Goal: Task Accomplishment & Management: Use online tool/utility

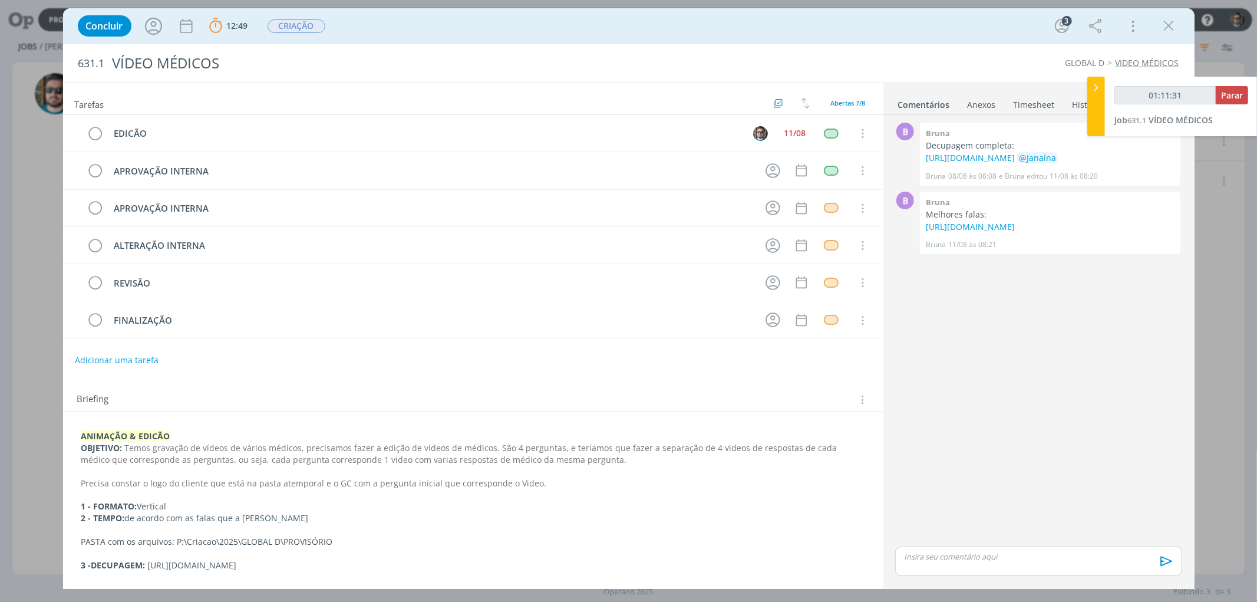
scroll to position [31, 0]
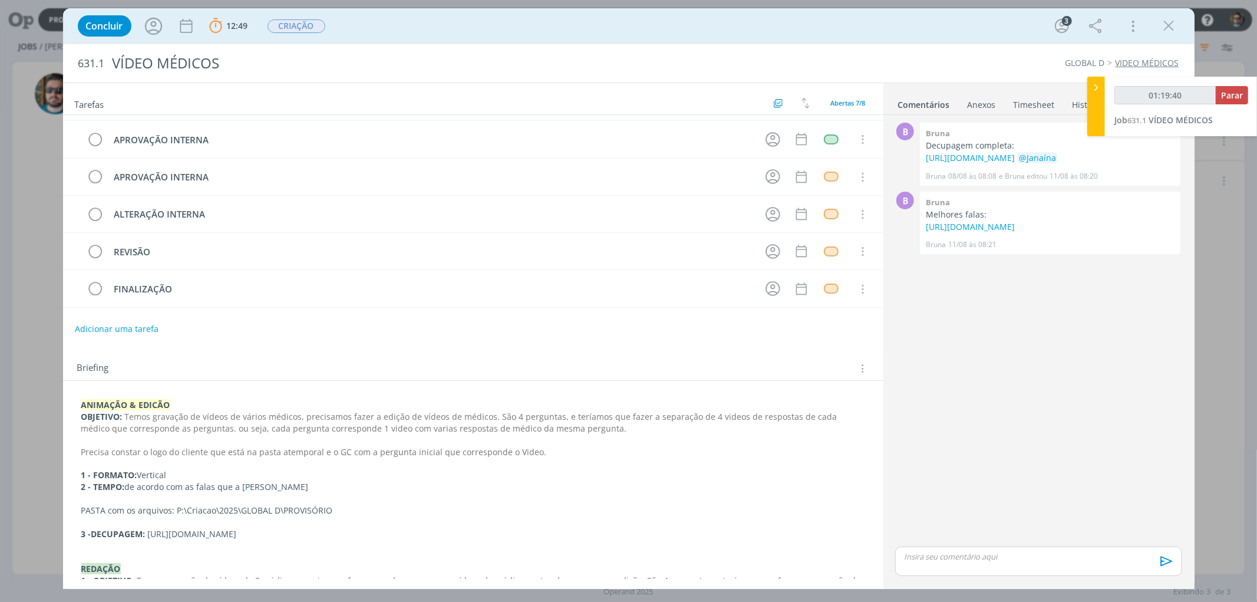
type input "01:19:41"
click at [1226, 100] on button "Parar" at bounding box center [1232, 95] width 32 height 18
click at [1170, 25] on icon "dialog" at bounding box center [1170, 26] width 18 height 18
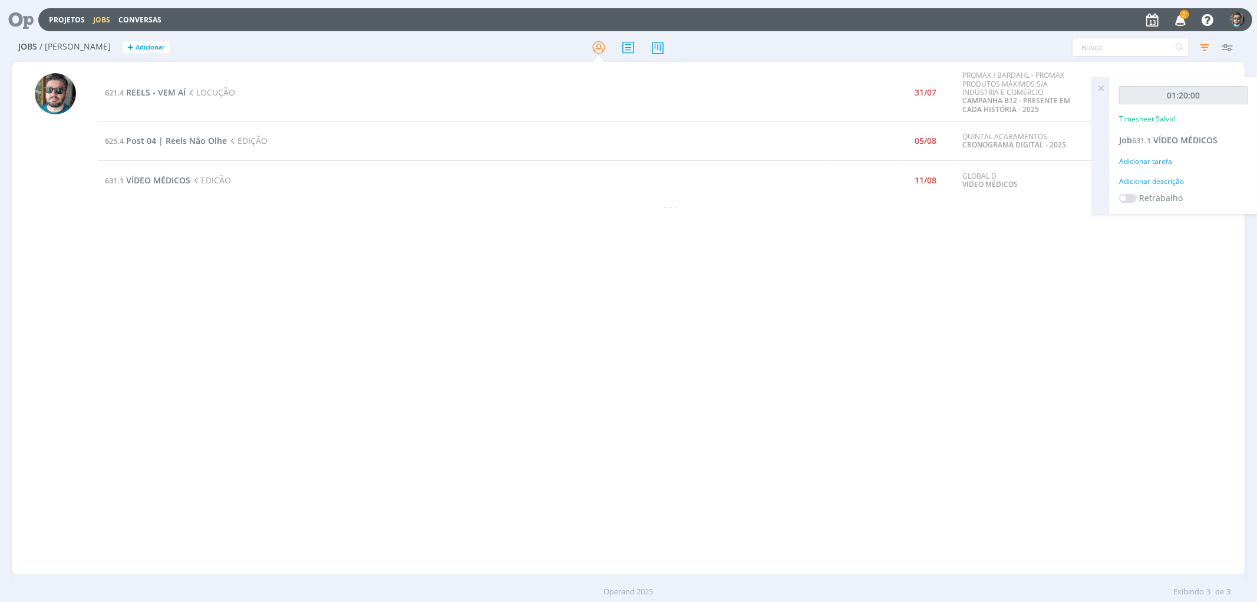
click at [1180, 16] on span "2" at bounding box center [1184, 14] width 9 height 9
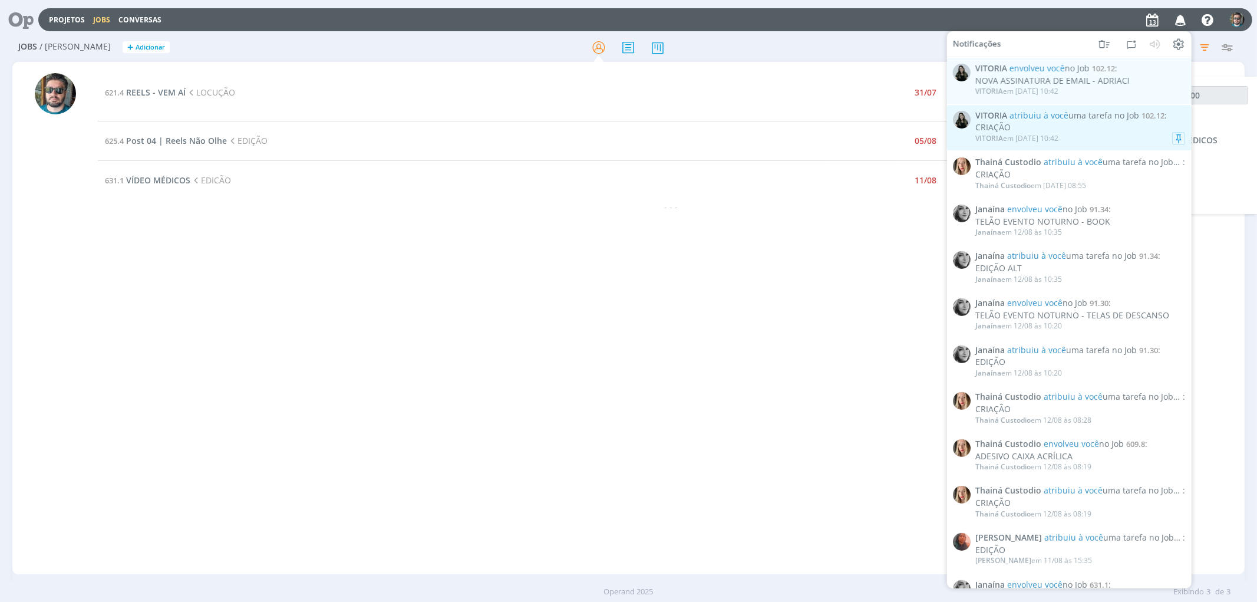
click at [1086, 127] on div "CRIAÇÃO" at bounding box center [1081, 128] width 210 height 10
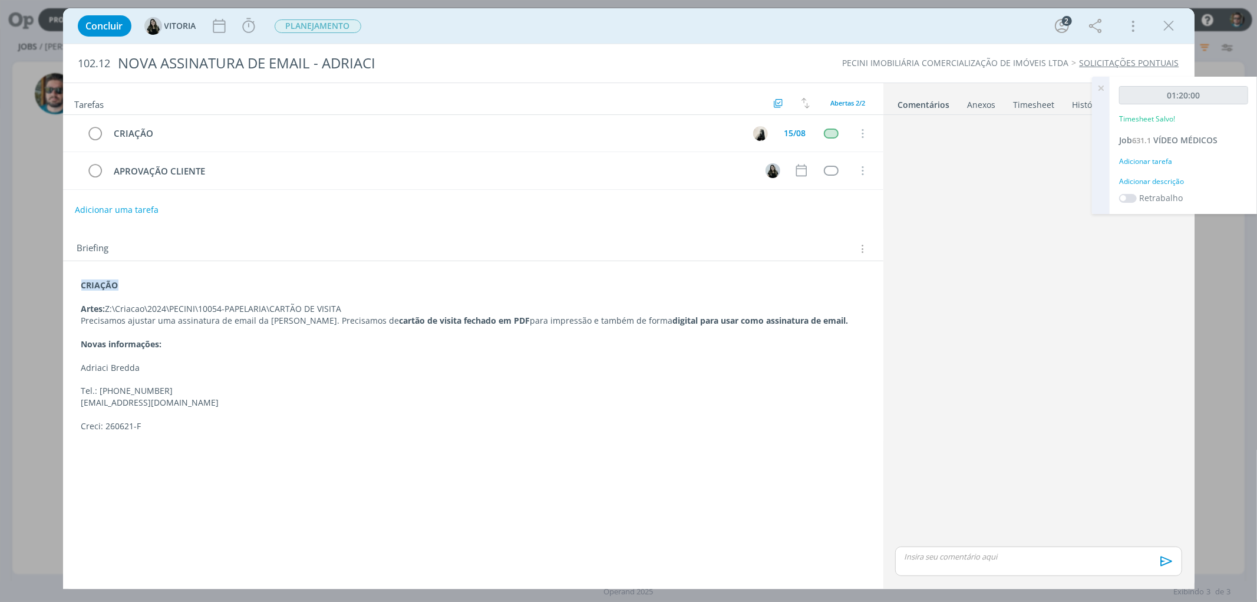
click at [1169, 19] on icon "dialog" at bounding box center [1170, 26] width 18 height 18
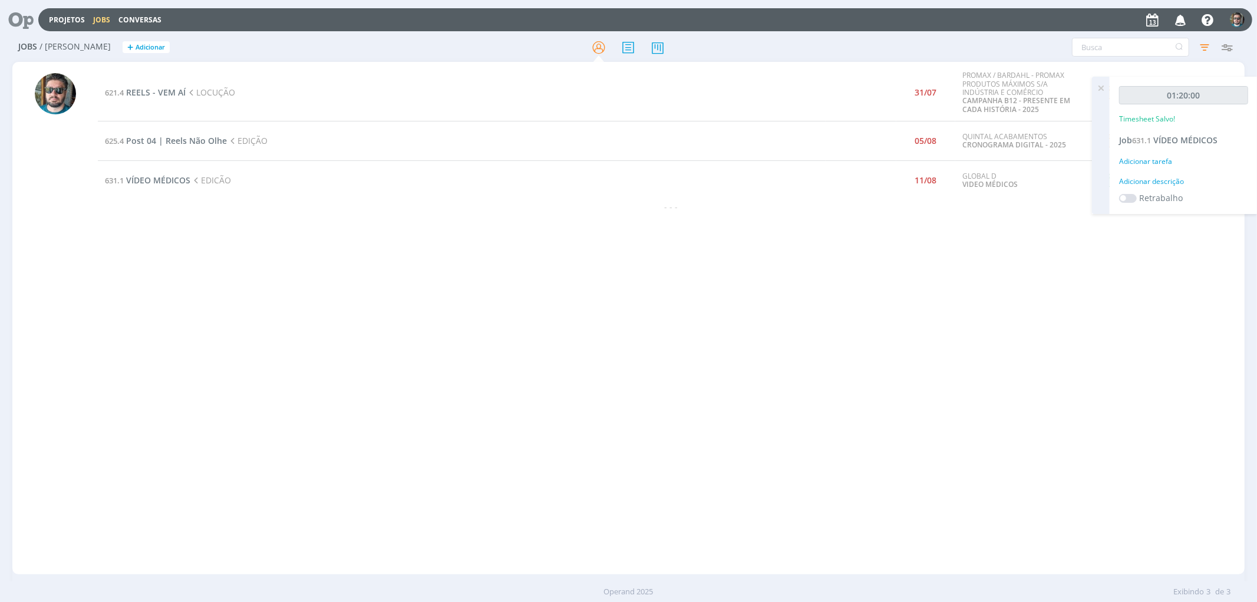
click at [1179, 19] on icon "button" at bounding box center [1181, 19] width 21 height 20
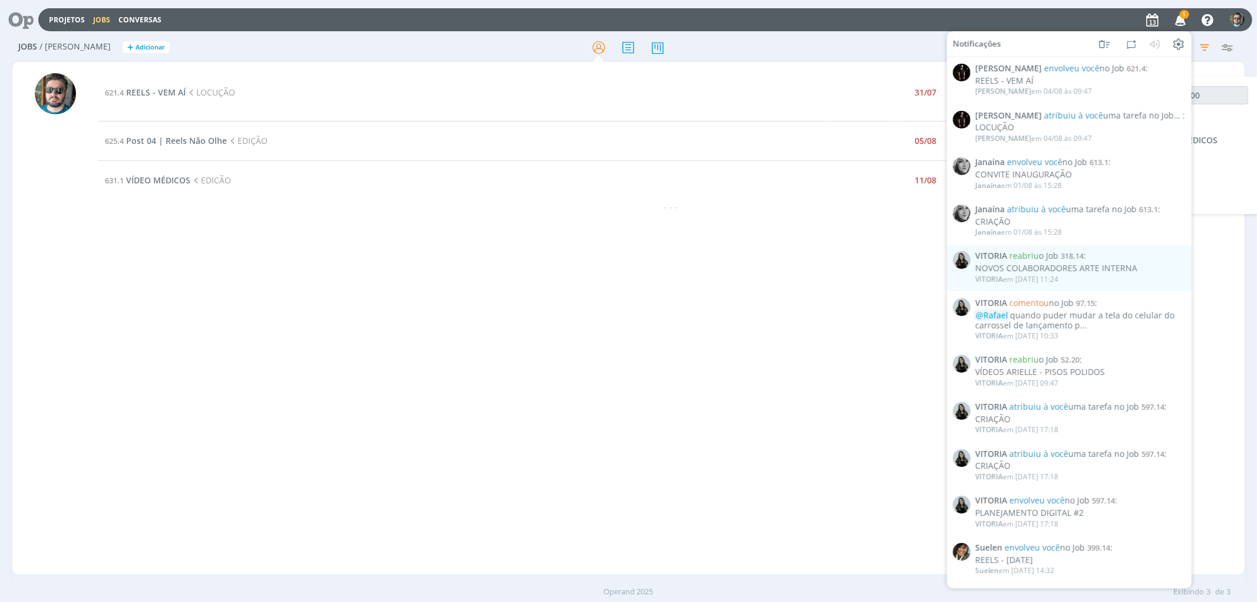
click at [1182, 15] on span "1" at bounding box center [1184, 14] width 9 height 9
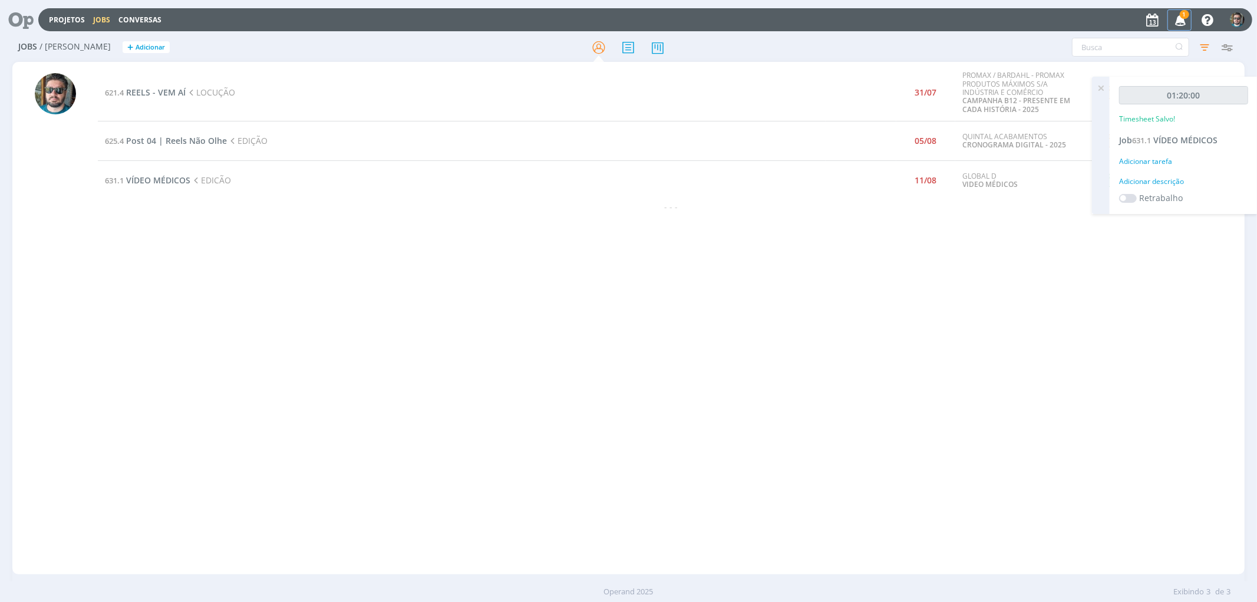
click at [1179, 20] on icon "button" at bounding box center [1181, 19] width 21 height 20
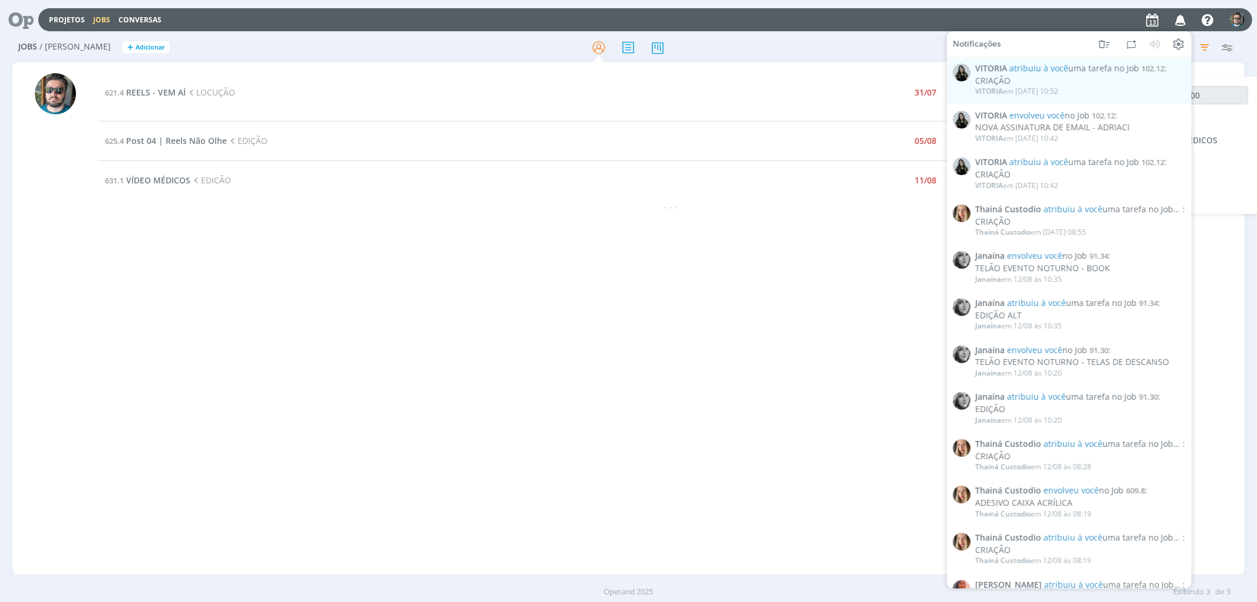
click at [729, 283] on div "621.4 REELS - VEM AÍ LOCUÇÃO 31/07 PROMAX / BARDAHL - PROMAX PRODUTOS MÁXIMOS S…" at bounding box center [671, 318] width 1146 height 508
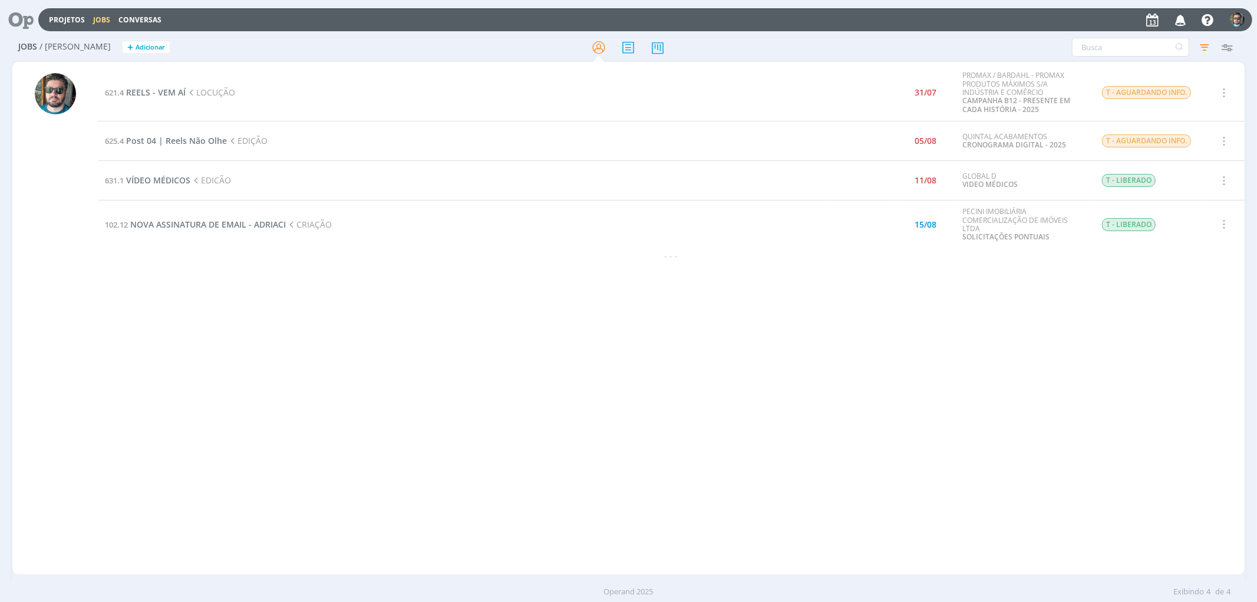
click at [261, 342] on div "621.4 REELS - VEM AÍ LOCUÇÃO 31/07 PROMAX / BARDAHL - PROMAX PRODUTOS MÁXIMOS S…" at bounding box center [671, 318] width 1146 height 508
click at [250, 226] on span "NOVA ASSINATURA DE EMAIL - ADRIACI" at bounding box center [208, 224] width 156 height 11
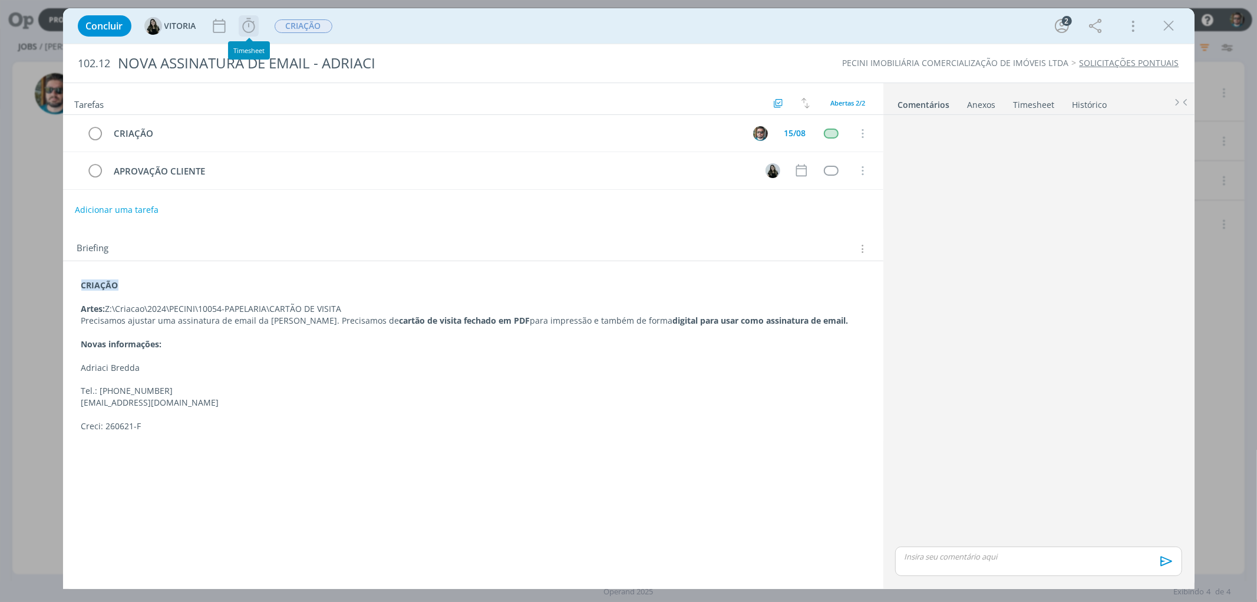
click at [248, 28] on icon "dialog" at bounding box center [249, 26] width 18 height 18
click at [285, 52] on span "Iniciar" at bounding box center [288, 52] width 25 height 8
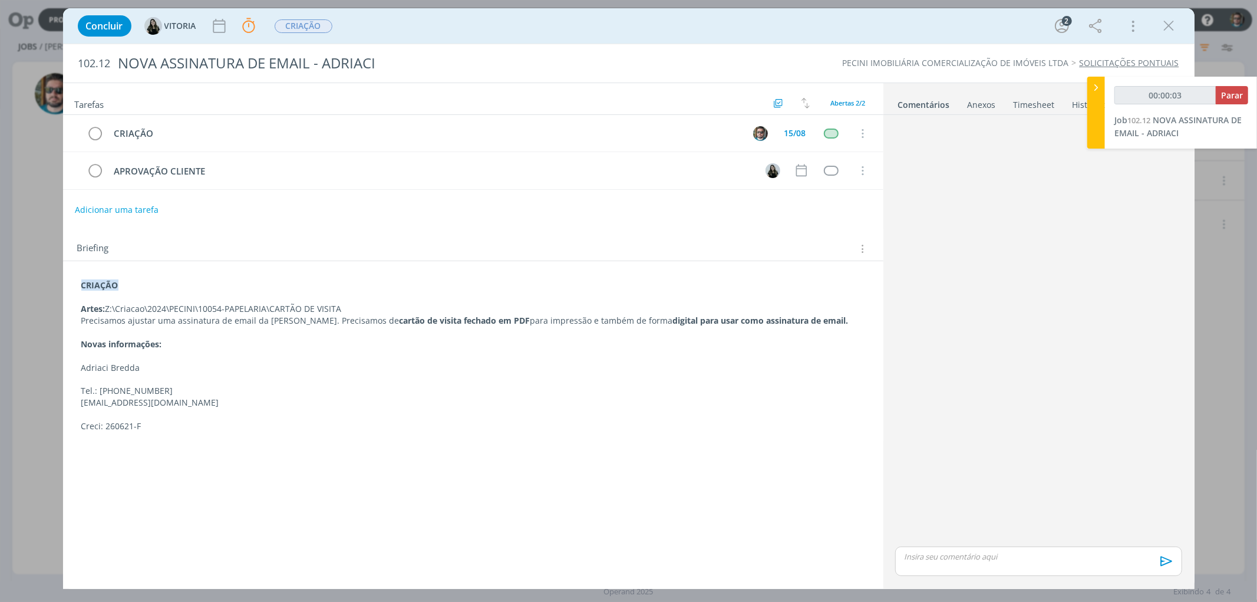
drag, startPoint x: 108, startPoint y: 305, endPoint x: 345, endPoint y: 314, distance: 236.5
click at [345, 314] on p "Artes: Z:\Criacao\2024\PECINI\10054-PAPELARIA\CARTÃO DE VISITA" at bounding box center [473, 309] width 784 height 12
copy p "Z:\Criacao\2024\PECINI\10054-PAPELARIA\CARTÃO DE VISITA"
click at [224, 393] on p "Tel.: [PHONE_NUMBER]" at bounding box center [473, 391] width 784 height 12
click at [1026, 102] on link "Timesheet" at bounding box center [1034, 102] width 42 height 17
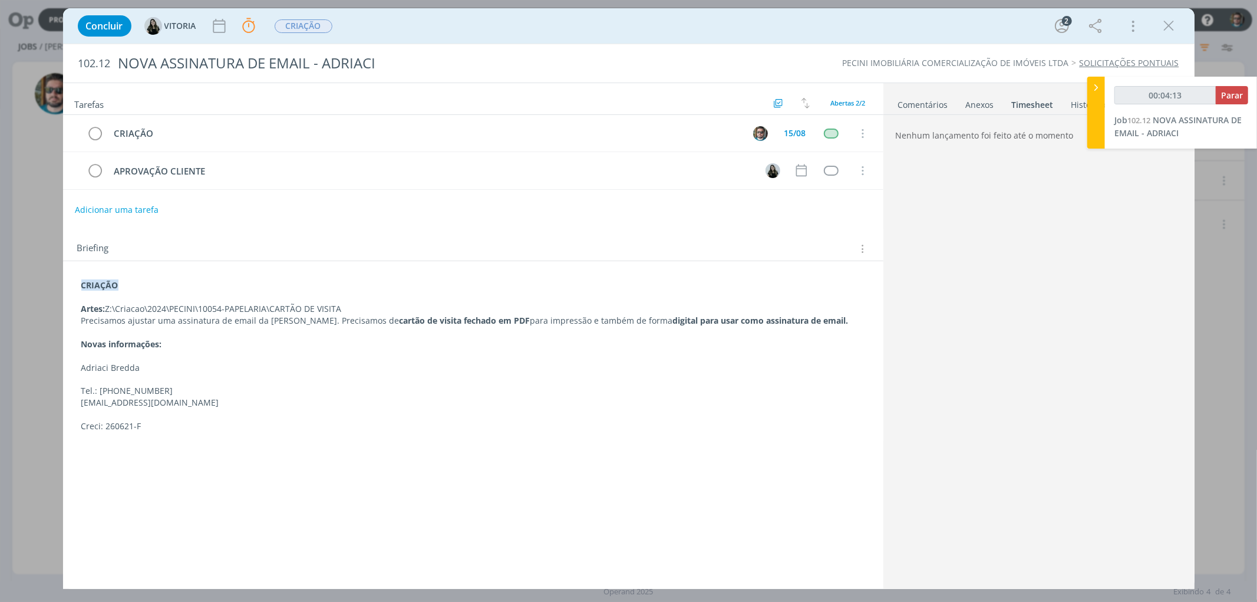
click at [981, 110] on div "Anexos 0" at bounding box center [980, 105] width 28 height 12
click at [938, 104] on link "Comentários" at bounding box center [923, 102] width 51 height 17
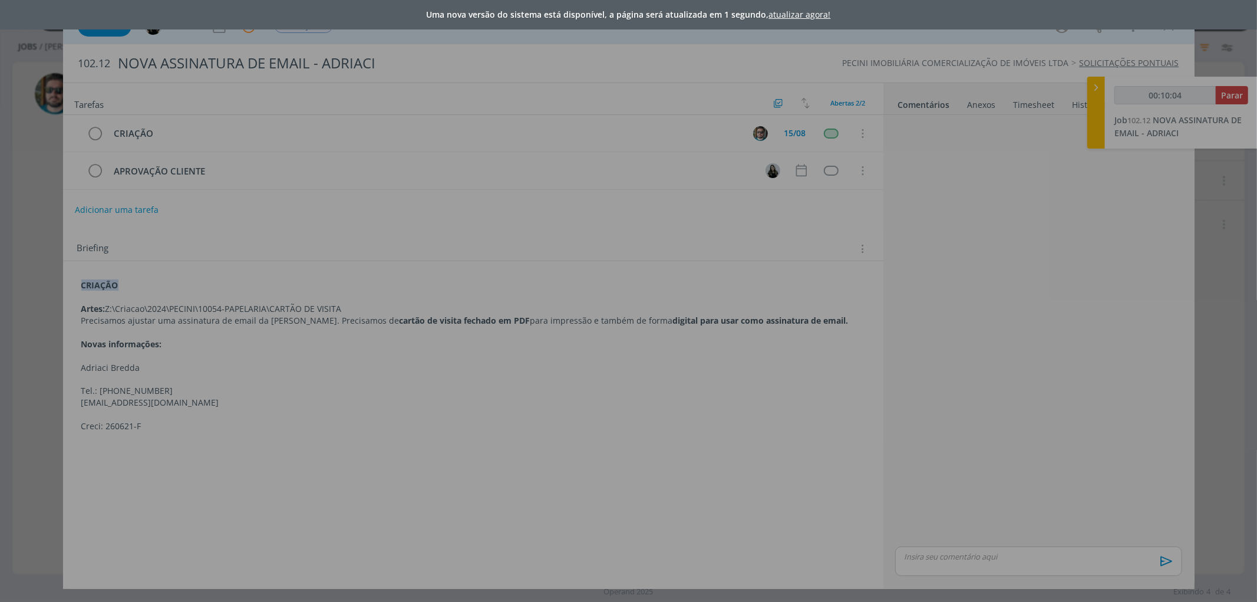
type input "00:10:05"
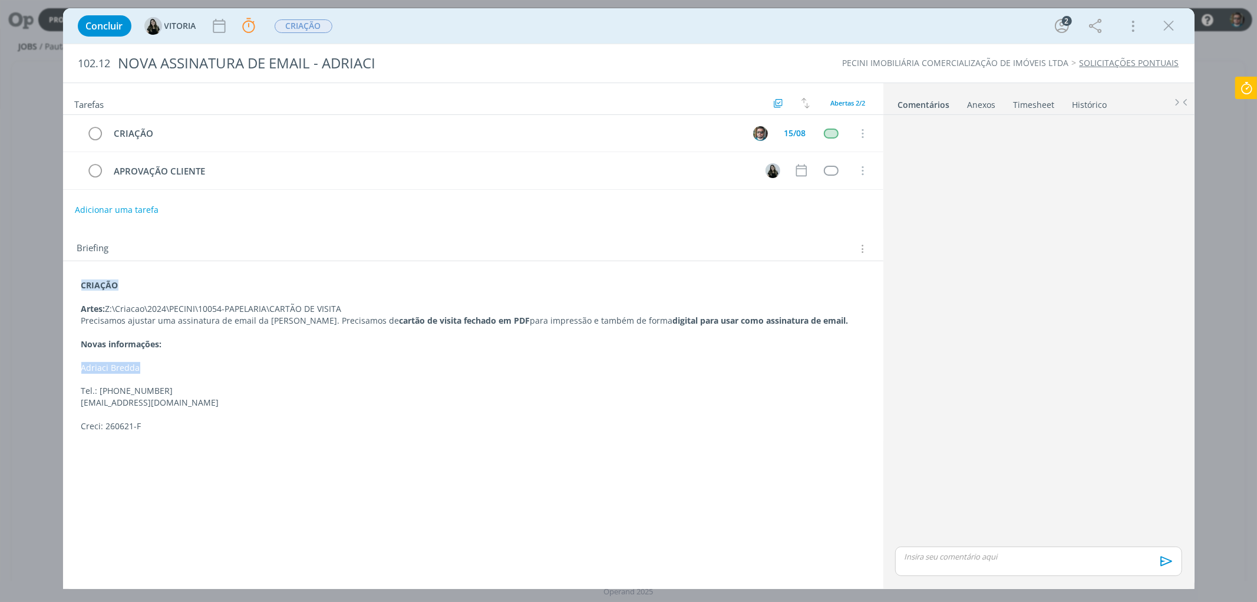
drag, startPoint x: 136, startPoint y: 372, endPoint x: 80, endPoint y: 365, distance: 57.0
click at [80, 365] on div "CRIAÇÃO Artes: Z:\Criacao\2024\PECINI\10054-PAPELARIA\CARTÃO DE VISITA Precisam…" at bounding box center [474, 355] width 802 height 160
copy p "Adriaci Bredda"
click at [168, 394] on p "Tel.: [PHONE_NUMBER]" at bounding box center [473, 392] width 783 height 12
drag, startPoint x: 164, startPoint y: 393, endPoint x: 116, endPoint y: 397, distance: 48.5
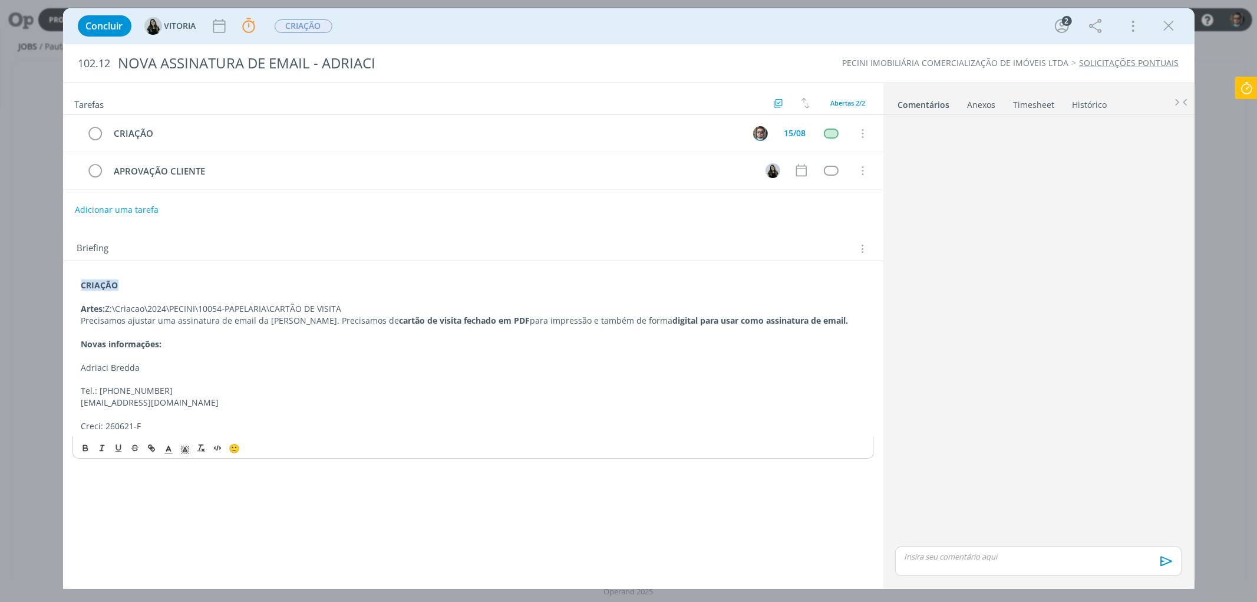
click at [116, 397] on p "Tel.: [PHONE_NUMBER]" at bounding box center [473, 391] width 784 height 12
copy p "98171-7655"
drag, startPoint x: 127, startPoint y: 427, endPoint x: 106, endPoint y: 430, distance: 20.9
click at [106, 430] on p "Creci: 260621-F" at bounding box center [473, 426] width 784 height 12
copy p "260621-F"
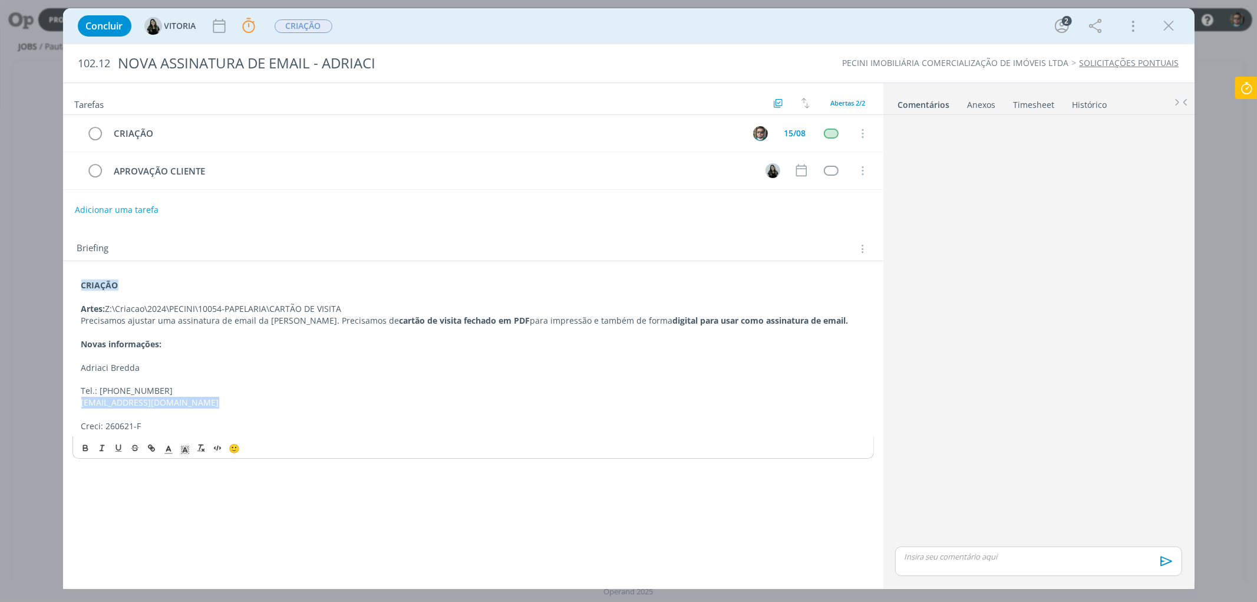
drag, startPoint x: 200, startPoint y: 398, endPoint x: 79, endPoint y: 404, distance: 121.5
click at [79, 404] on div "CRIAÇÃO Artes: Z:\Criacao\2024\PECINI\10054-PAPELARIA\CARTÃO DE VISITA Precisam…" at bounding box center [474, 355] width 802 height 160
copy p "[EMAIL_ADDRESS][DOMAIN_NAME]"
click at [1004, 561] on p "dialog" at bounding box center [1039, 556] width 268 height 11
click at [1167, 568] on icon "dialog" at bounding box center [1166, 565] width 18 height 18
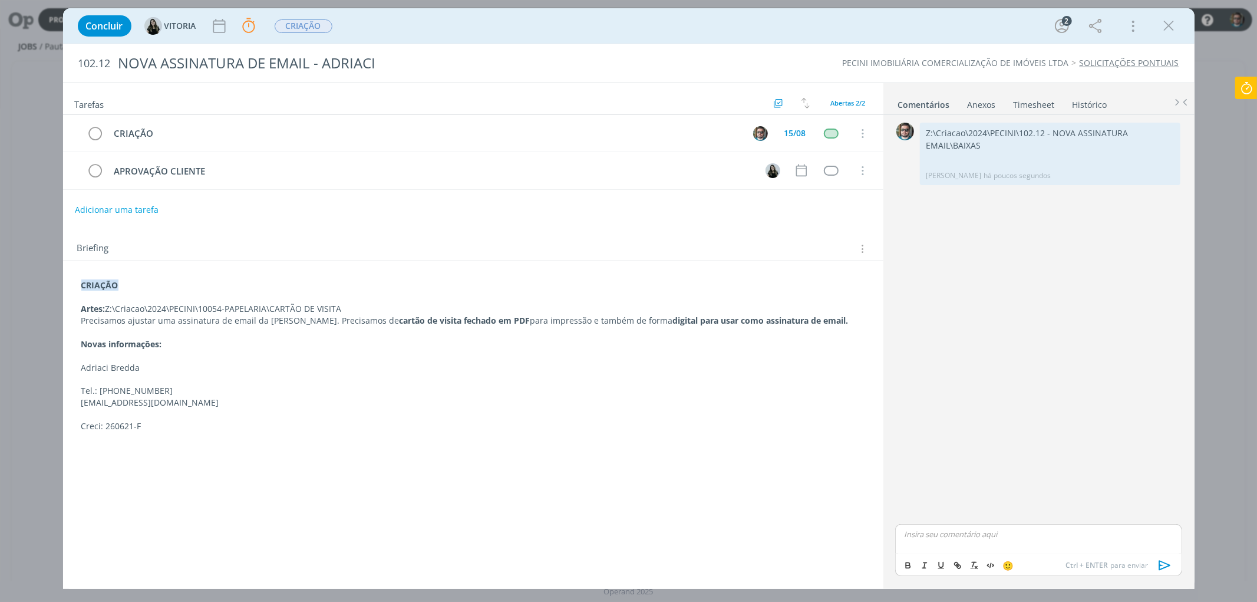
click at [996, 541] on div "dialog" at bounding box center [1038, 538] width 286 height 29
click at [1160, 564] on icon "dialog" at bounding box center [1166, 565] width 18 height 18
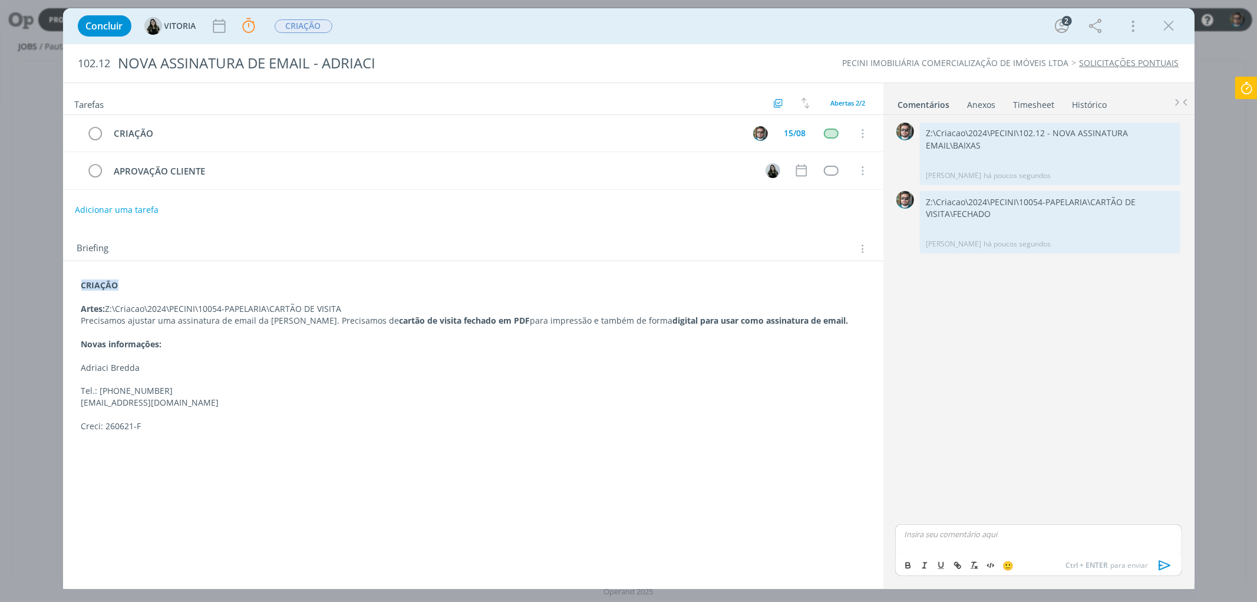
click at [1245, 87] on icon at bounding box center [1246, 88] width 21 height 23
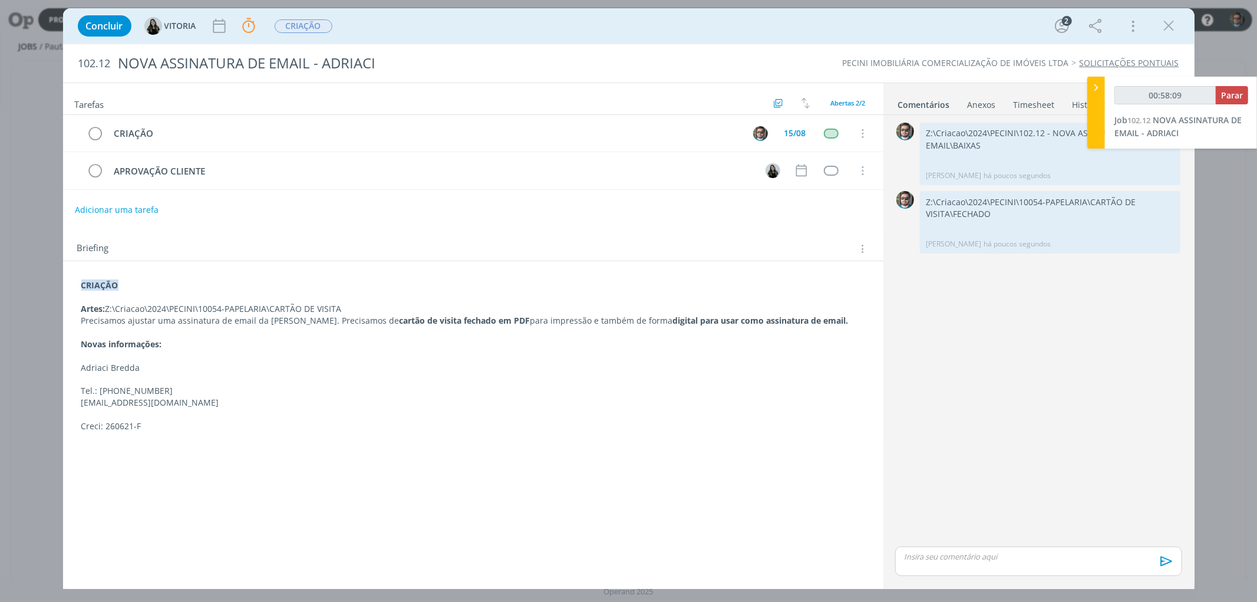
type input "00:58:10"
click at [1232, 101] on button "Parar" at bounding box center [1232, 95] width 32 height 18
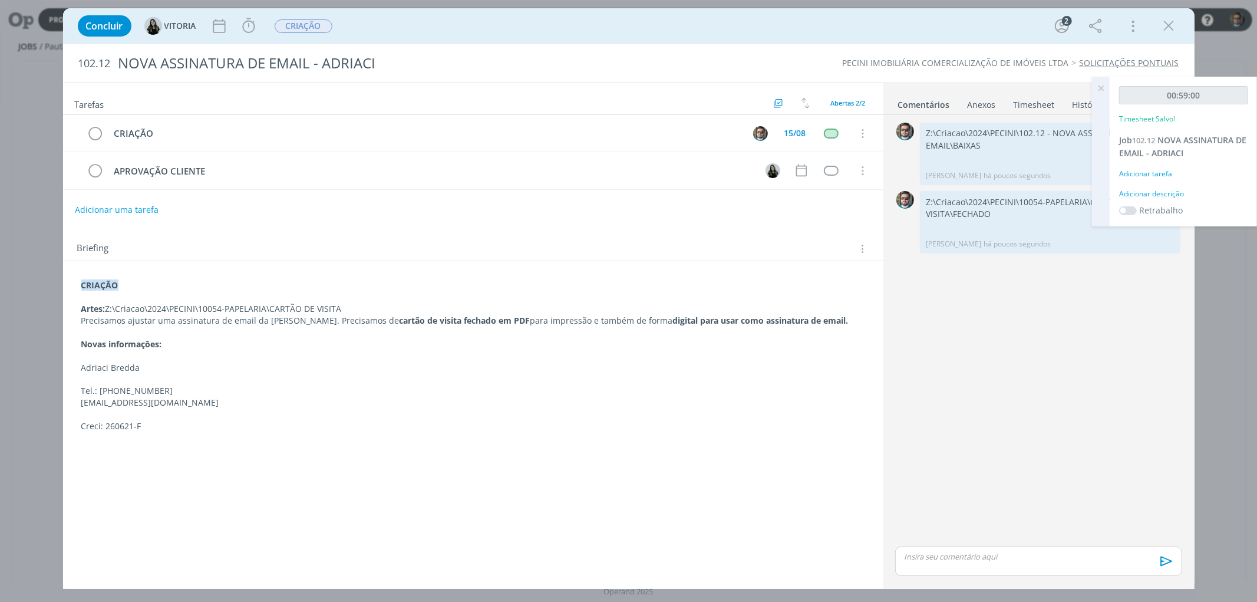
click at [1099, 87] on icon at bounding box center [1100, 88] width 21 height 23
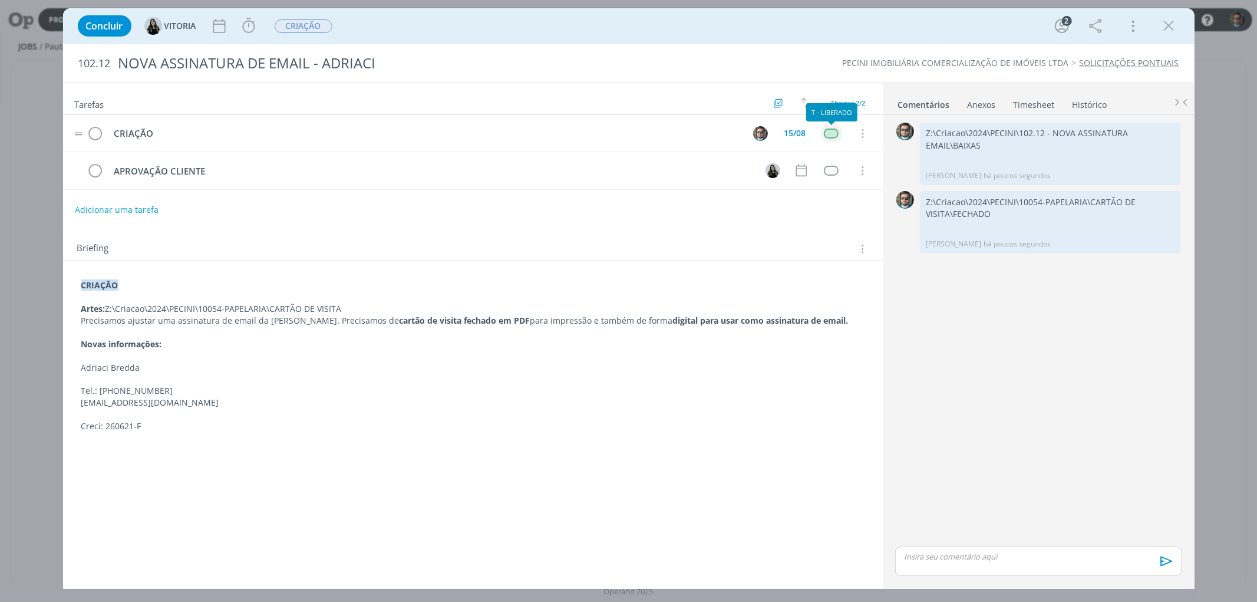
click at [836, 133] on div "dialog" at bounding box center [831, 134] width 15 height 10
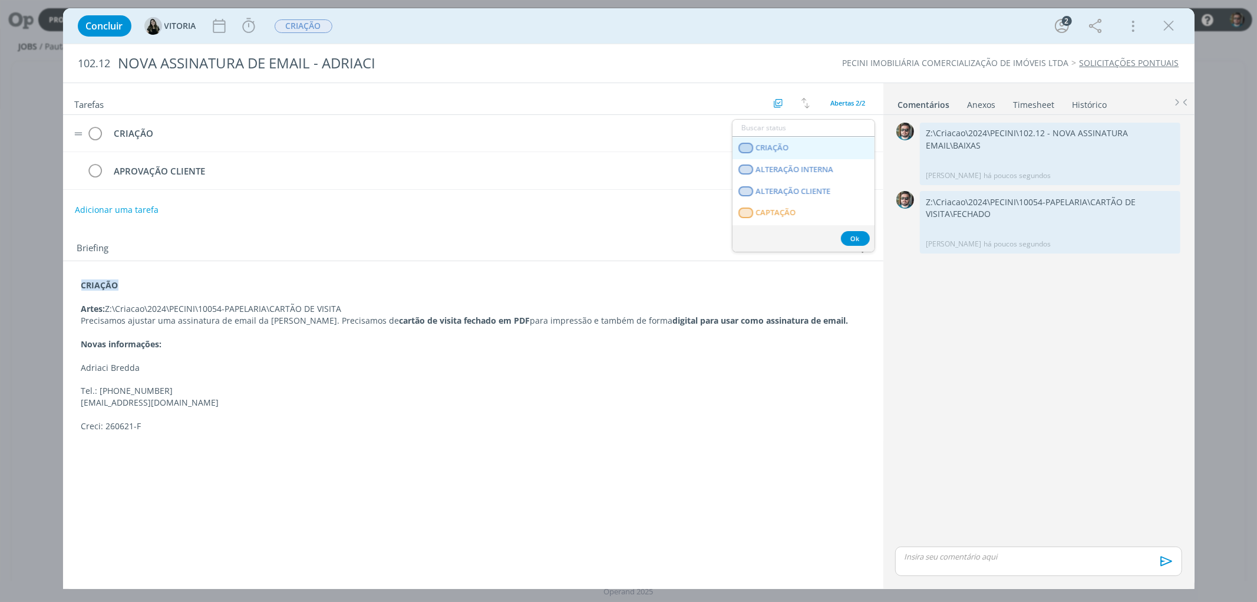
scroll to position [196, 0]
click at [799, 169] on span "APROVAÇÃO INTERNA" at bounding box center [796, 167] width 81 height 9
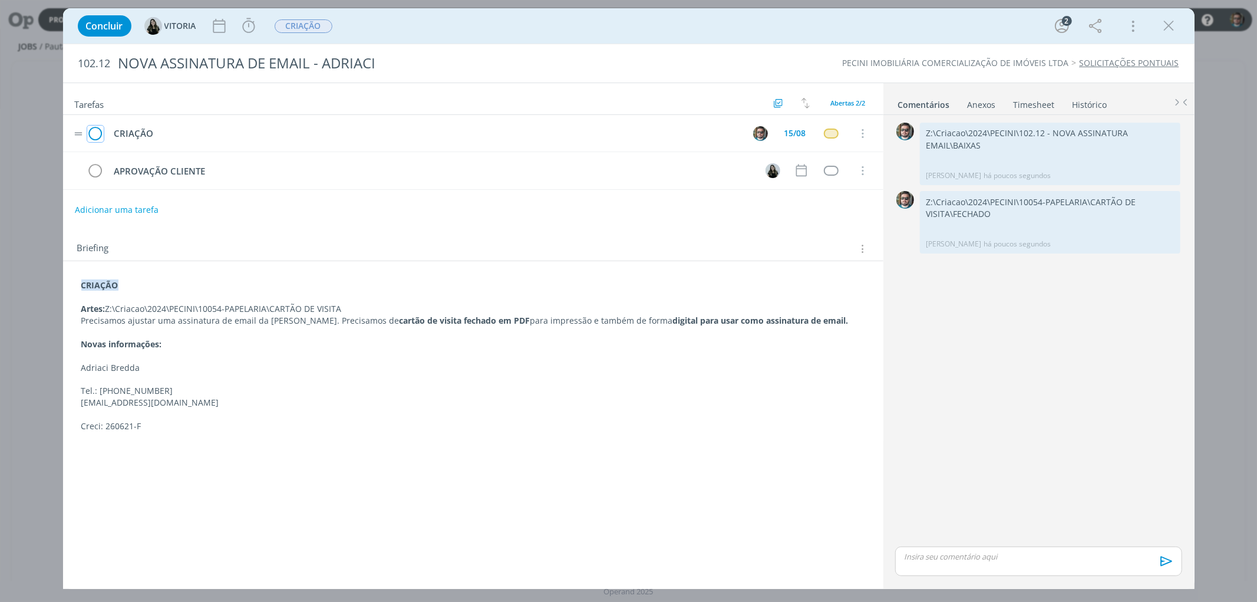
click at [95, 131] on icon "dialog" at bounding box center [95, 134] width 17 height 18
click at [311, 35] on span "CRIAÇÃO" at bounding box center [304, 25] width 66 height 21
click at [317, 33] on span "CRIAÇÃO" at bounding box center [304, 25] width 66 height 21
click at [322, 28] on span "CRIAÇÃO" at bounding box center [304, 26] width 58 height 14
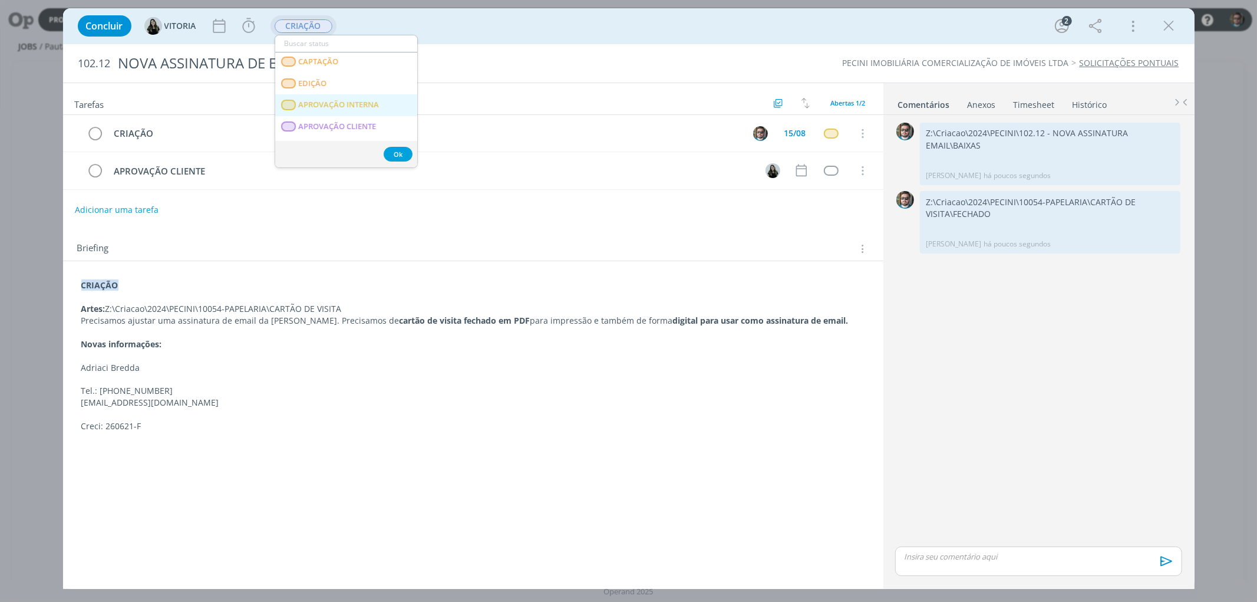
click at [335, 104] on span "APROVAÇÃO INTERNA" at bounding box center [338, 104] width 81 height 9
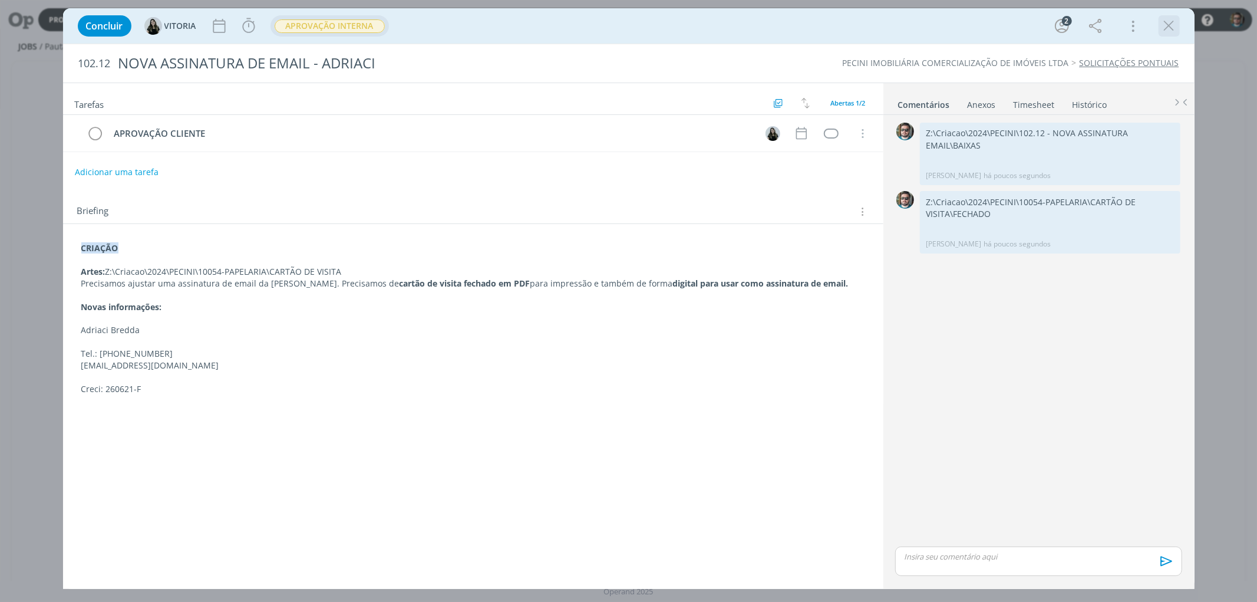
click at [1164, 31] on icon "dialog" at bounding box center [1170, 26] width 18 height 18
